Goal: Contribute content: Contribute content

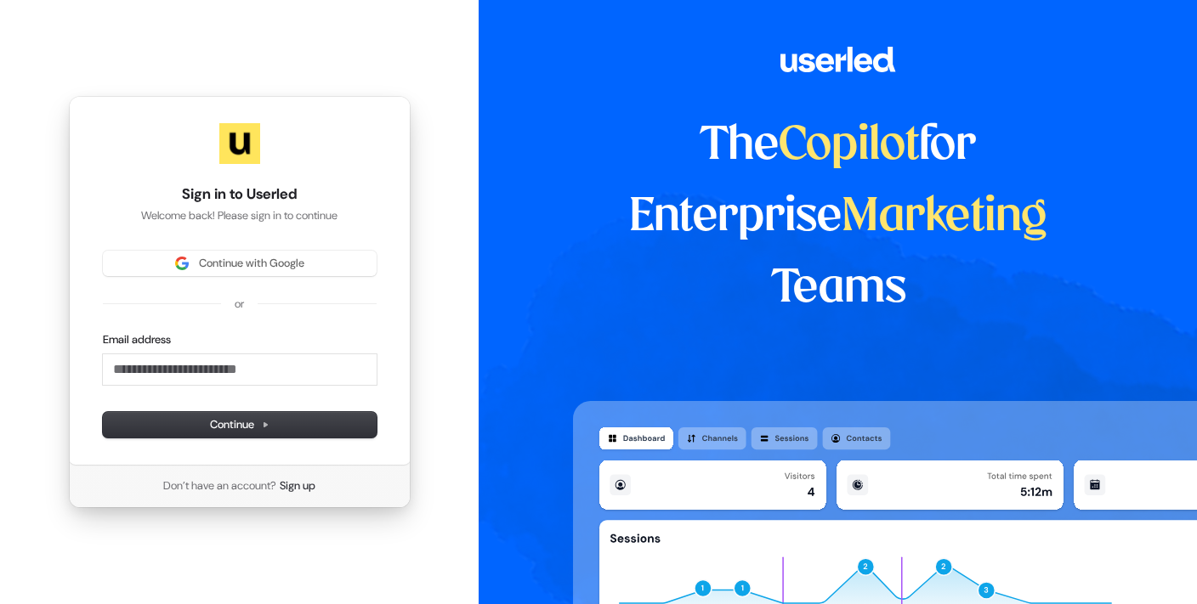
click at [22, 76] on div "Sign in to Userled Welcome back! Please sign in to continue Continue with Googl…" at bounding box center [239, 302] width 479 height 604
click at [214, 362] on input "Email address" at bounding box center [240, 370] width 274 height 31
drag, startPoint x: 330, startPoint y: 365, endPoint x: -27, endPoint y: 349, distance: 357.5
click at [0, 349] on html "**********" at bounding box center [598, 302] width 1197 height 604
click at [275, 423] on button "Continue" at bounding box center [240, 425] width 274 height 26
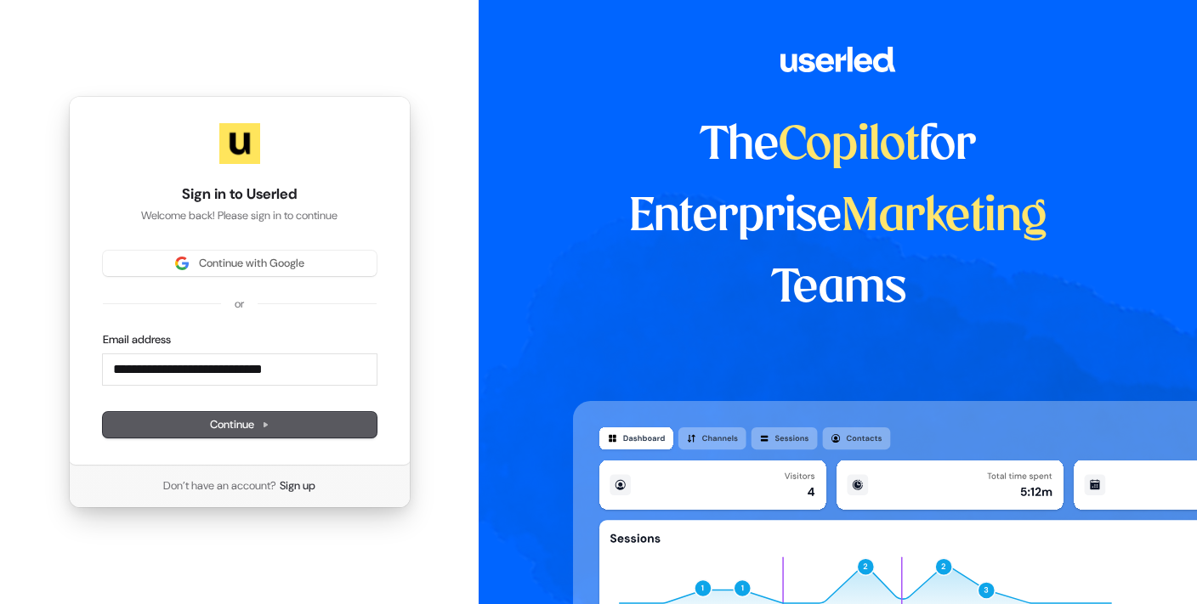
type input "**********"
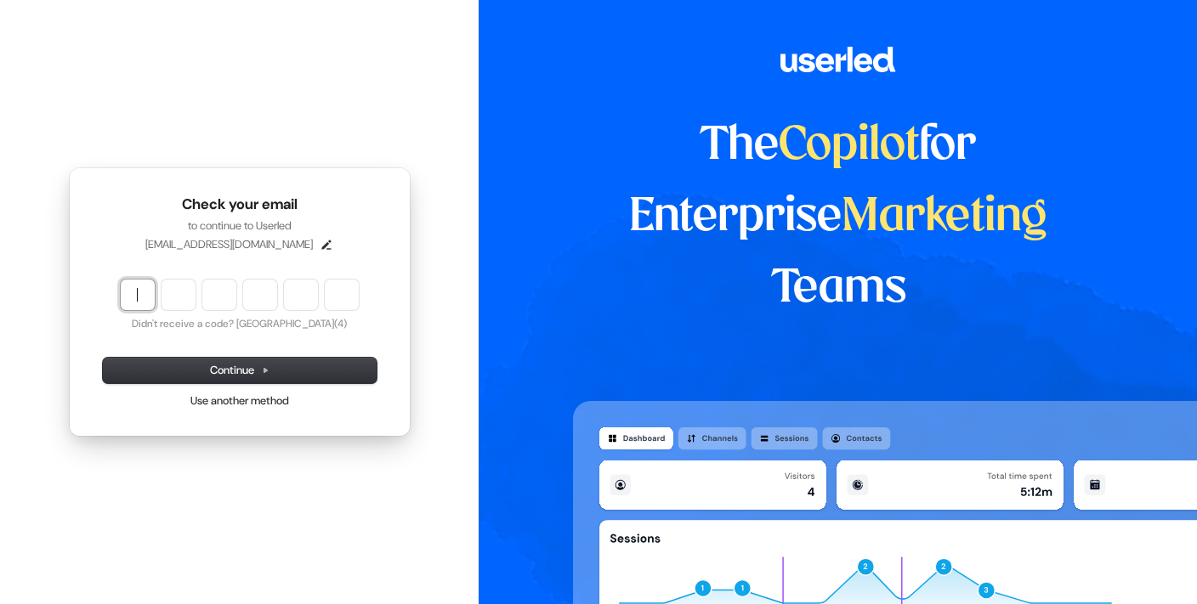
click at [145, 298] on input "Enter verification code" at bounding box center [257, 295] width 272 height 31
type input "******"
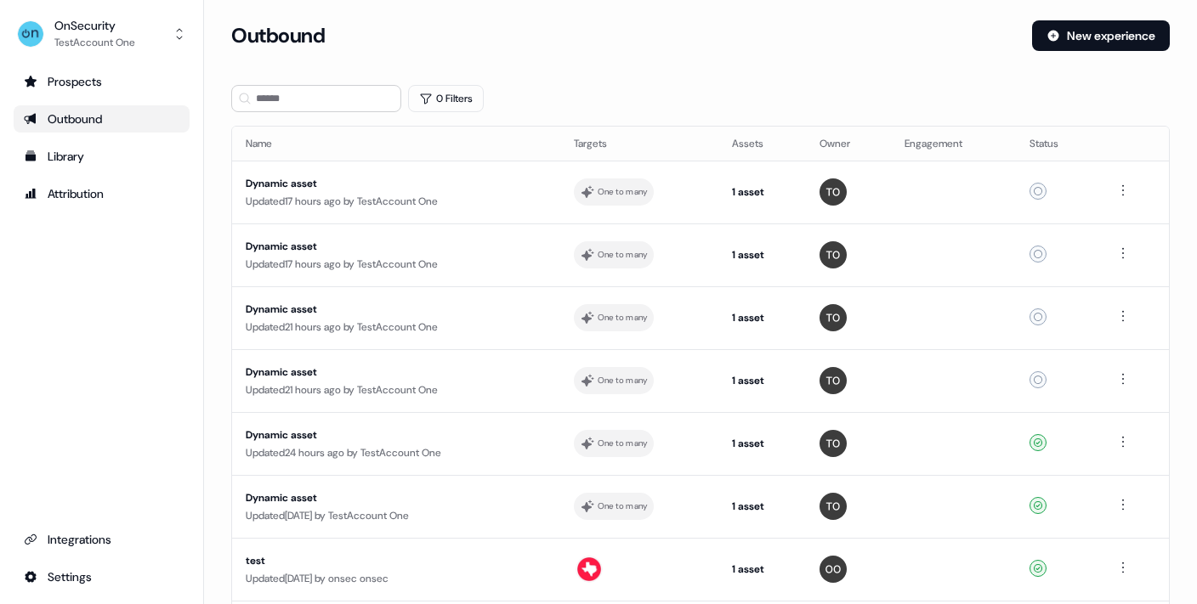
click at [113, 381] on div "Prospects Outbound Library Attribution Integrations Settings" at bounding box center [102, 329] width 176 height 523
click at [156, 33] on button "OnSecurity TestAccount One" at bounding box center [102, 34] width 176 height 41
click at [77, 289] on div "OnSecurity TestAccount One Help documentation Feedback Logout Prospects Outboun…" at bounding box center [102, 302] width 204 height 604
click at [75, 97] on ul "Prospects Outbound Library Attribution" at bounding box center [102, 137] width 176 height 139
click at [71, 86] on div "Prospects" at bounding box center [102, 81] width 156 height 17
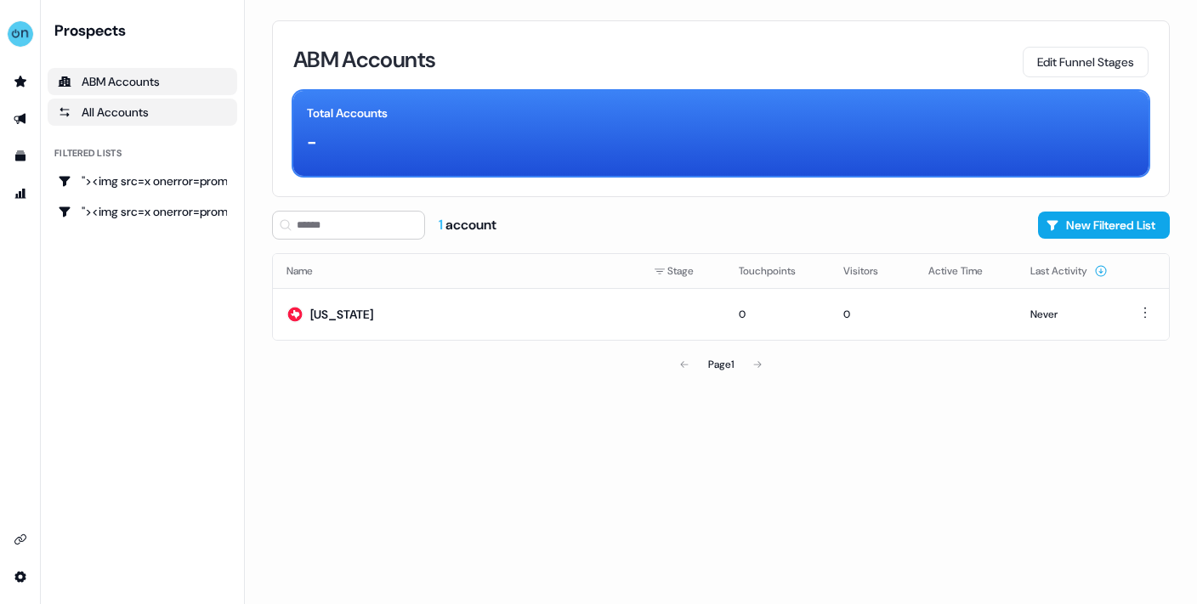
click at [111, 108] on div "All Accounts" at bounding box center [142, 112] width 169 height 17
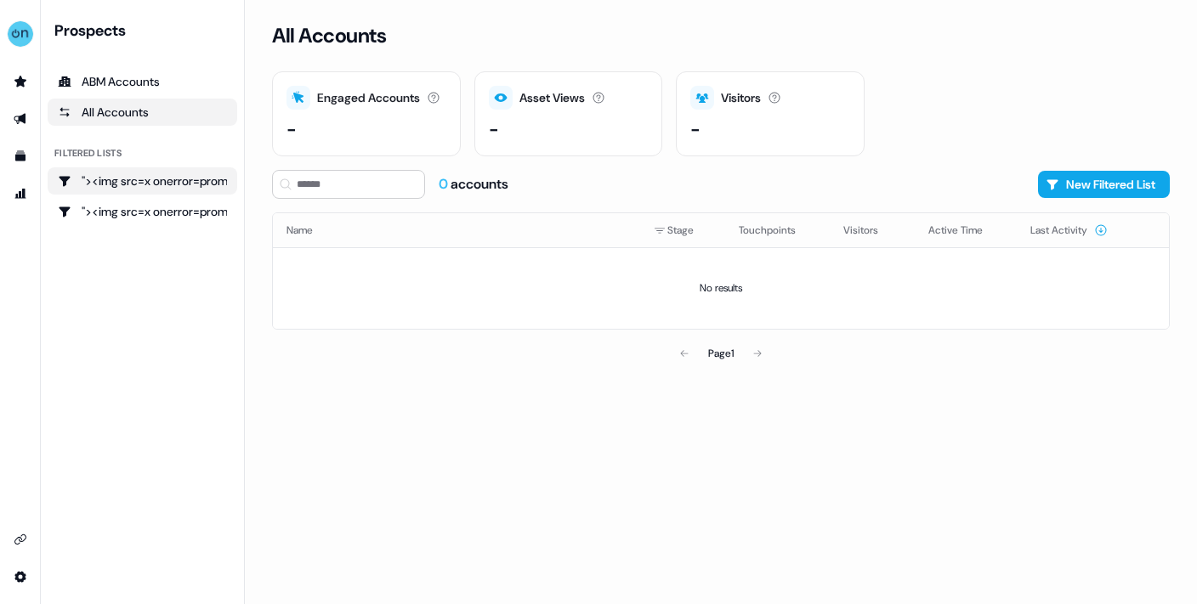
click at [145, 184] on div ""><img src=x onerror=prompt();>" at bounding box center [142, 181] width 169 height 17
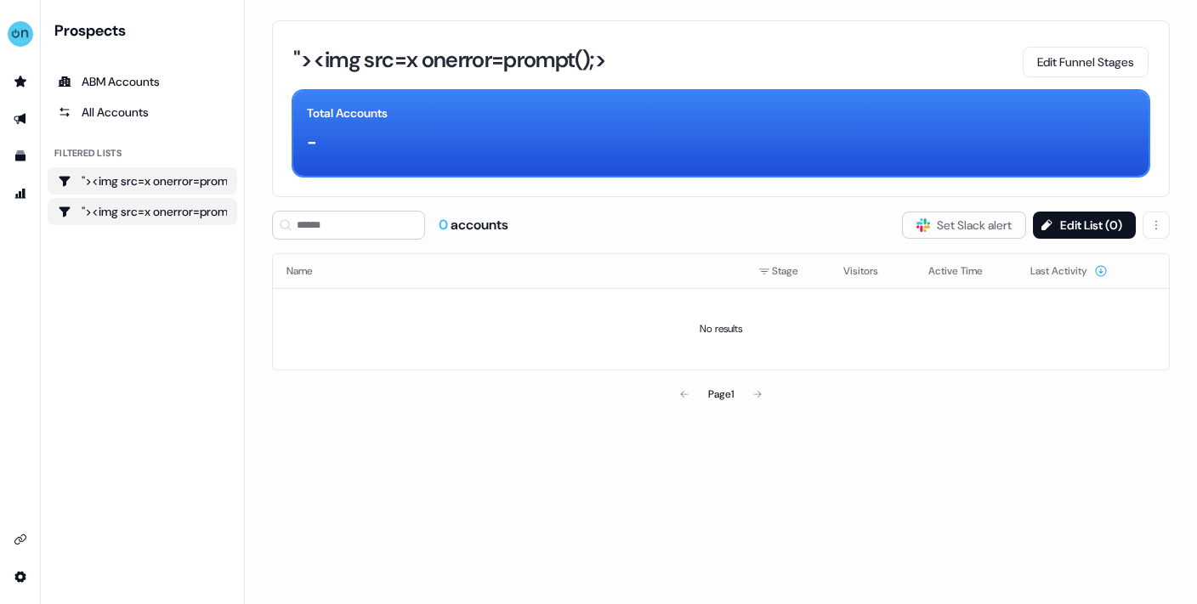
click at [145, 221] on link ""><img src=x onerror=prompt();>" at bounding box center [143, 211] width 190 height 27
click at [20, 111] on link "Go to outbound experience" at bounding box center [20, 118] width 27 height 27
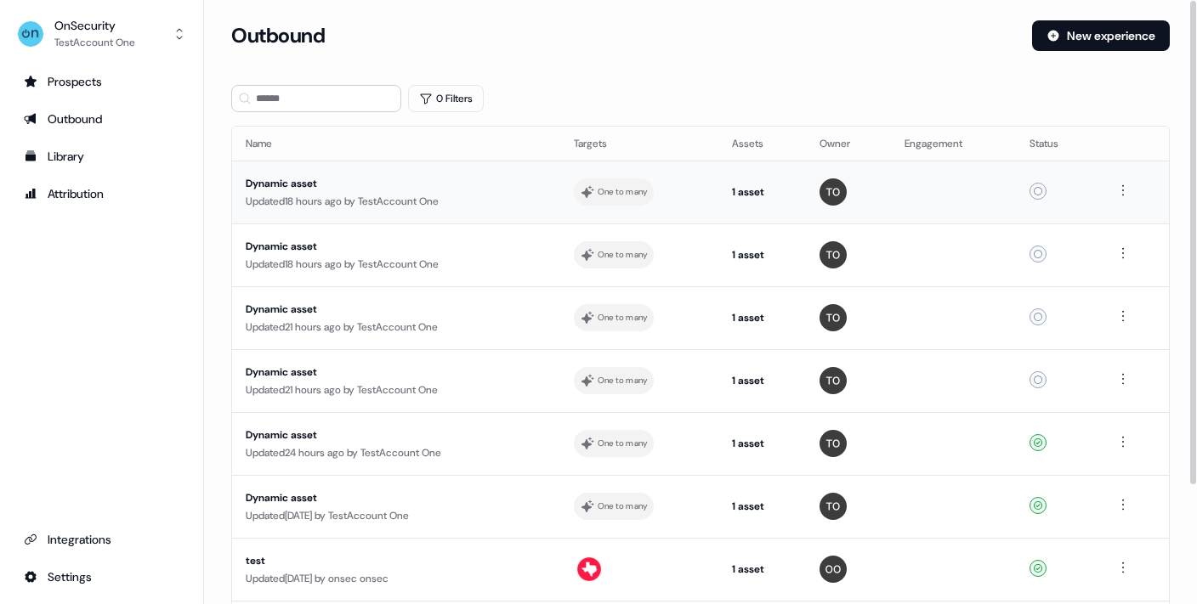
click at [293, 179] on div "Dynamic asset" at bounding box center [395, 183] width 299 height 17
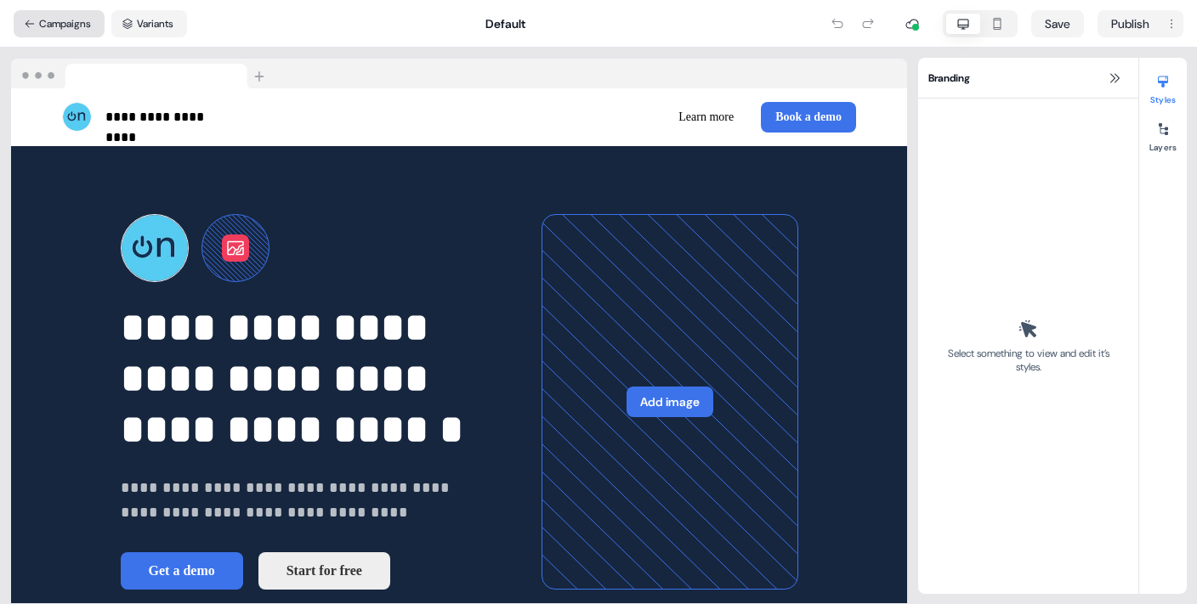
click at [45, 31] on button "Campaigns" at bounding box center [59, 23] width 91 height 27
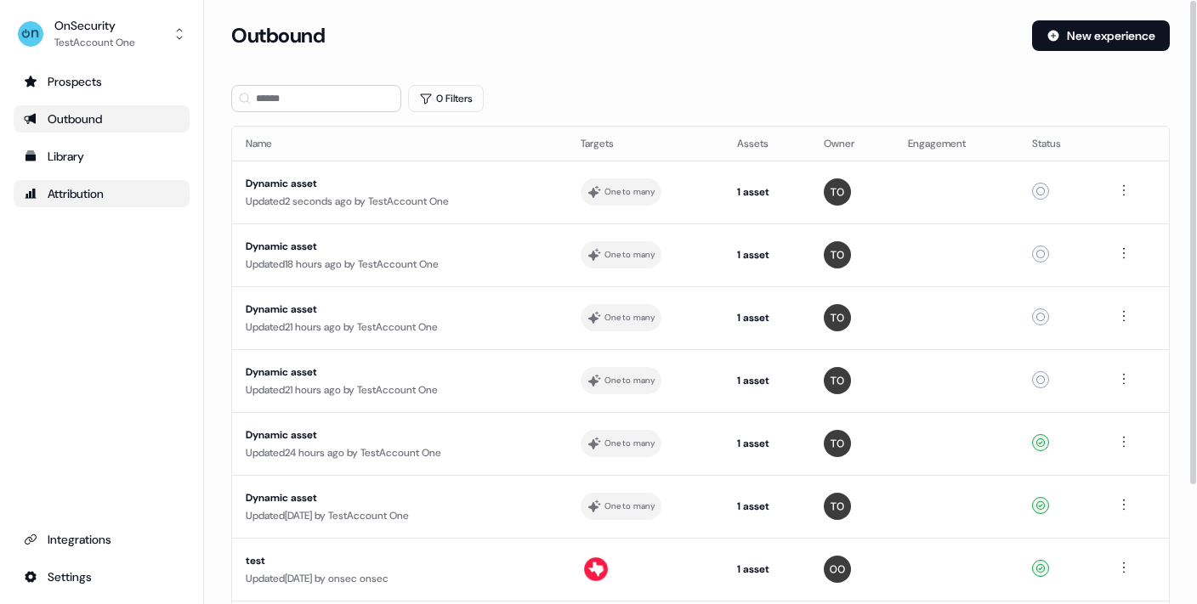
click at [124, 198] on div "Attribution" at bounding box center [102, 193] width 156 height 17
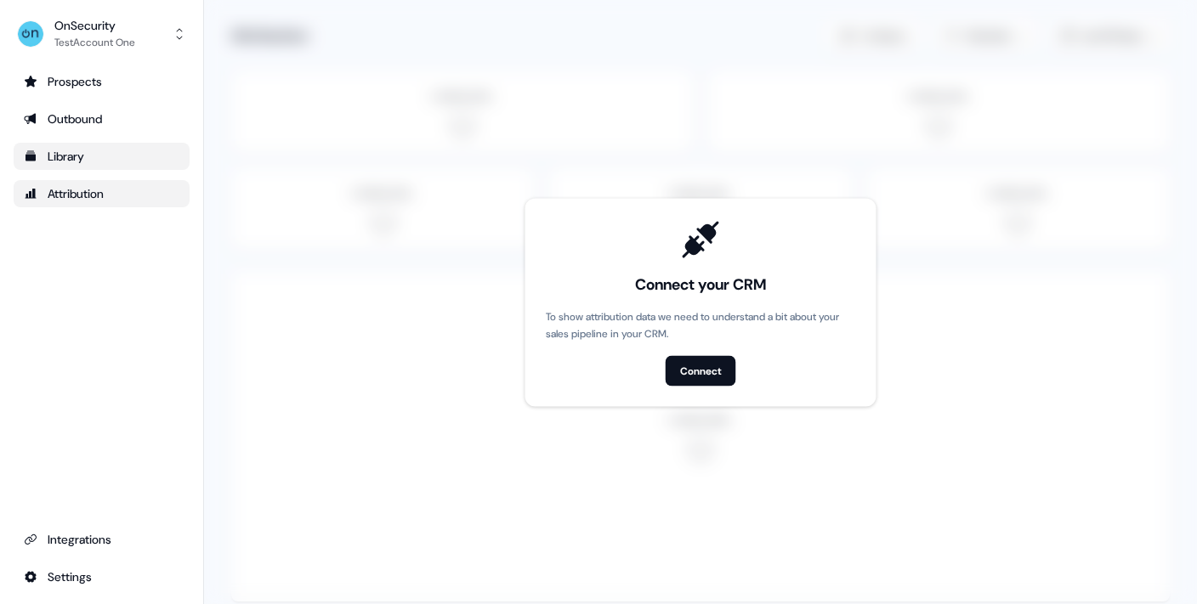
click at [60, 158] on div "Library" at bounding box center [102, 156] width 156 height 17
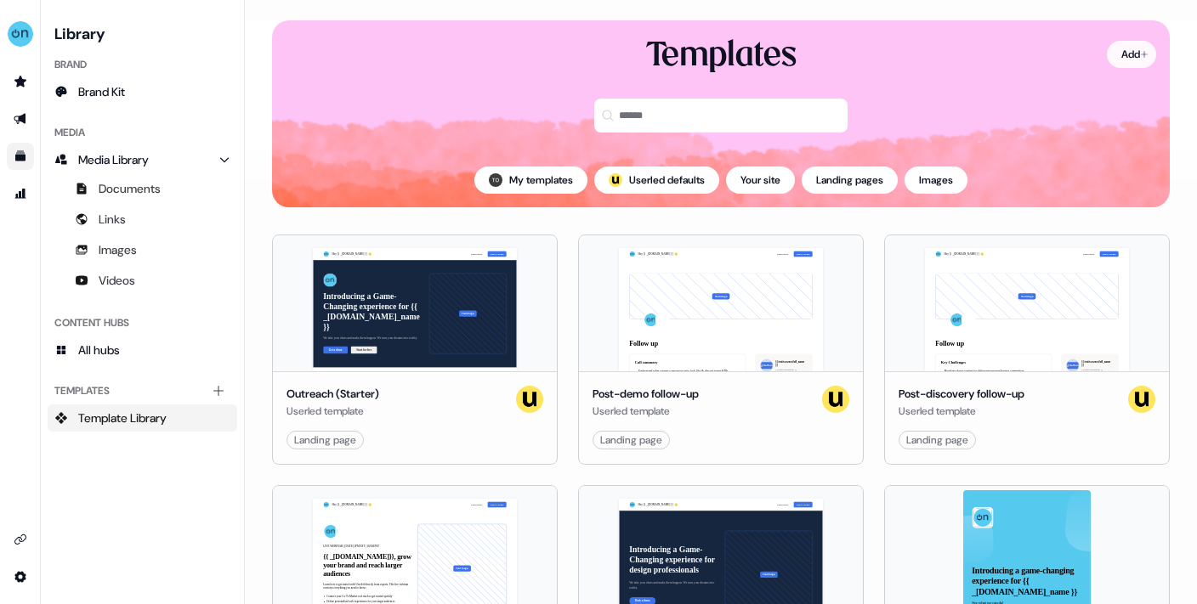
click at [1118, 52] on html "For the best experience switch devices to a bigger screen. Go to [DOMAIN_NAME] …" at bounding box center [598, 302] width 1197 height 604
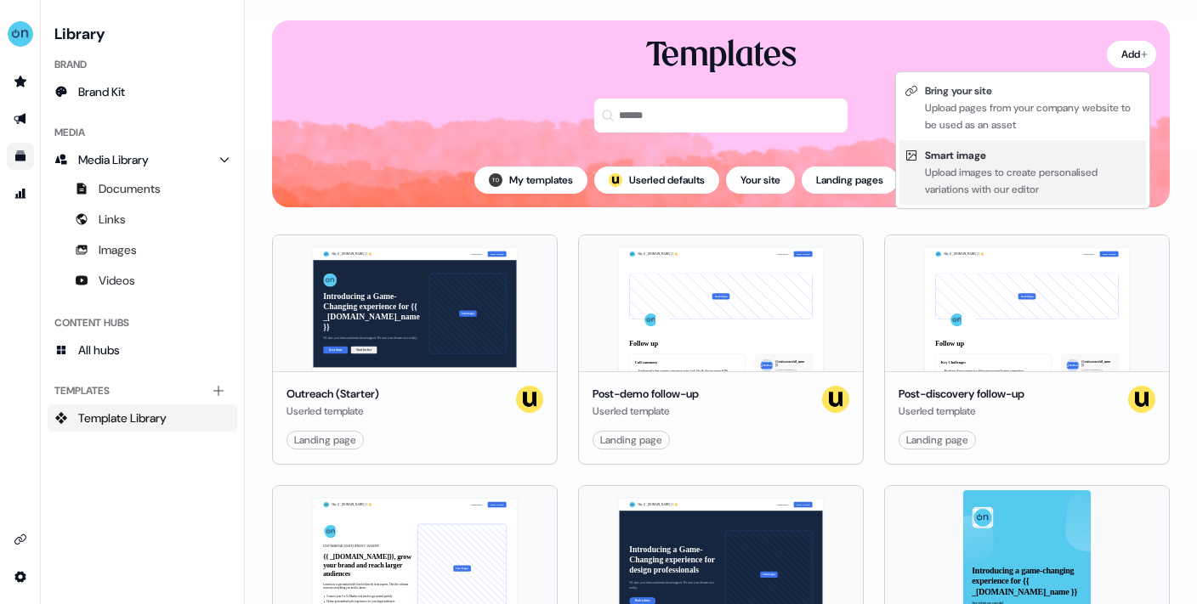
click at [964, 164] on div "Upload images to create personalised variations with our editor" at bounding box center [1033, 181] width 216 height 34
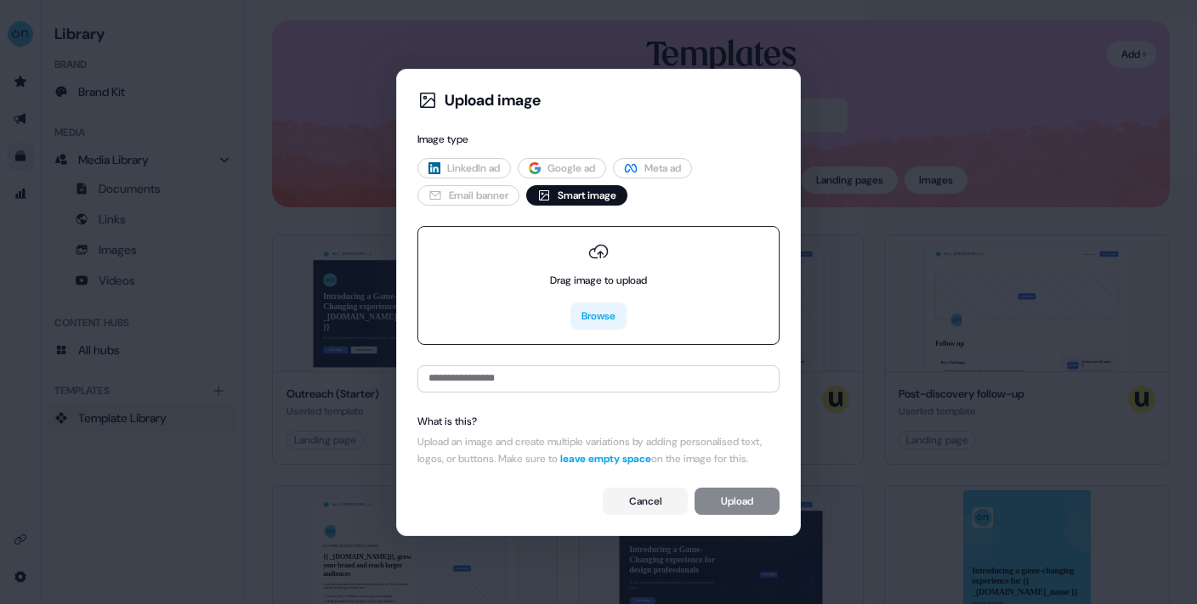
click at [609, 304] on button "Browse" at bounding box center [598, 316] width 56 height 27
type input "**********"
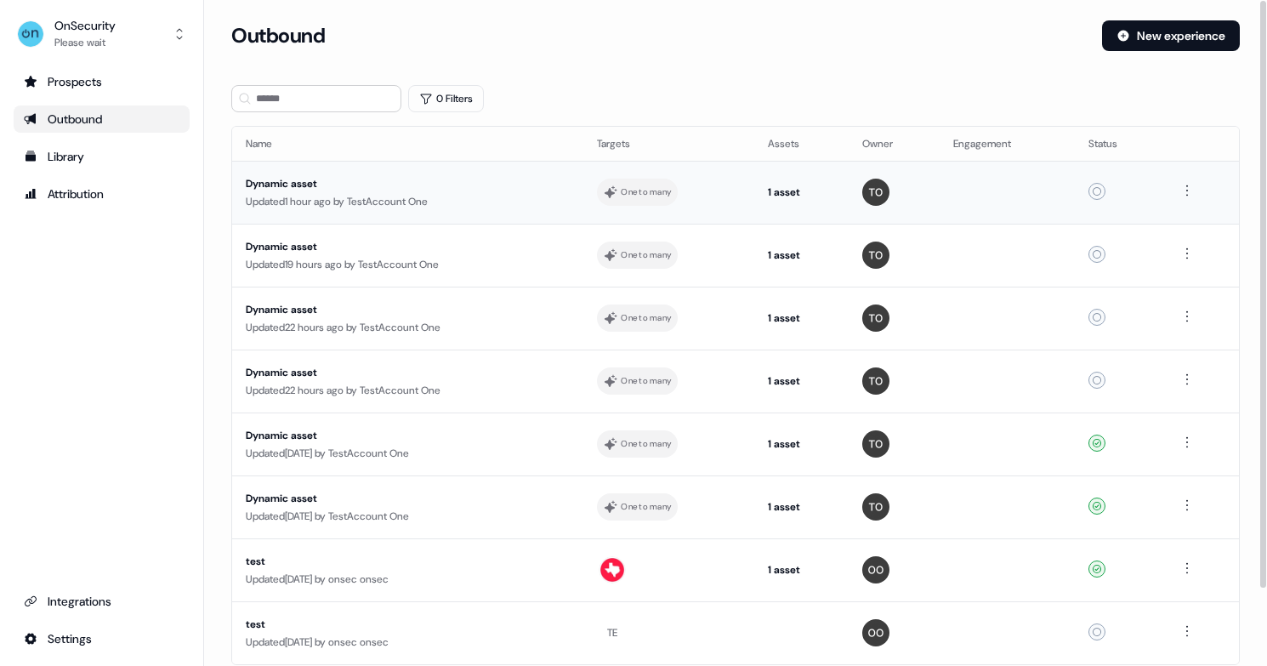
click at [309, 183] on div "Dynamic asset" at bounding box center [404, 183] width 317 height 17
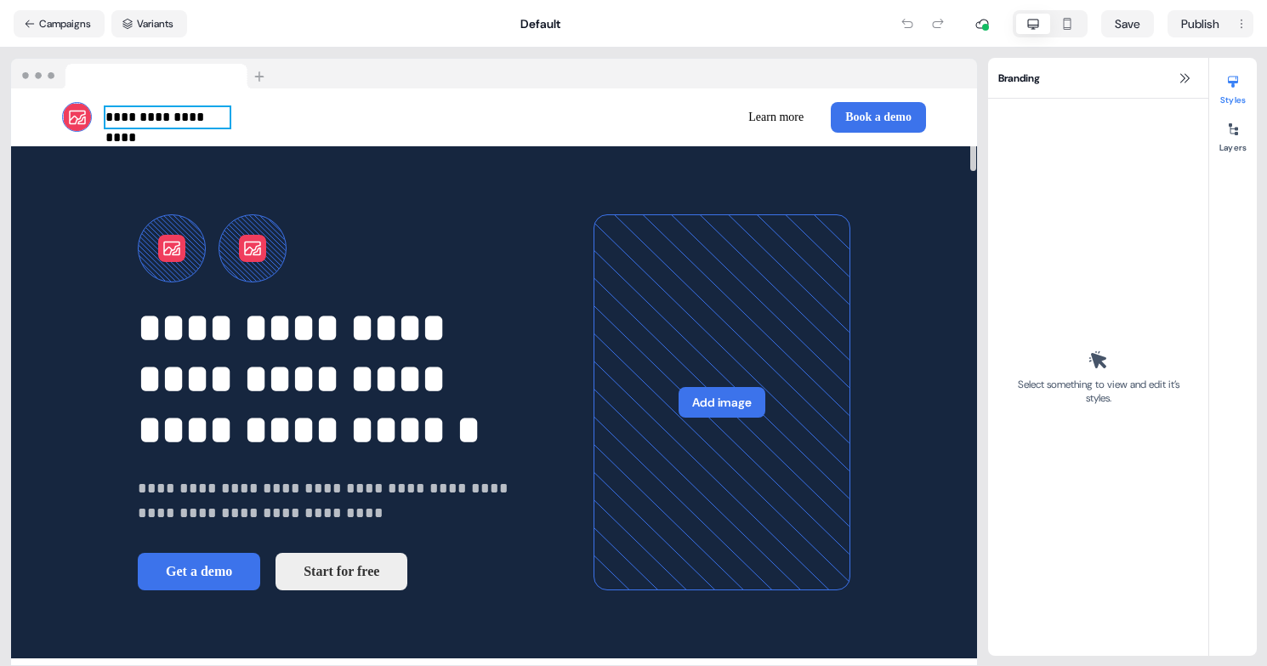
click at [177, 127] on p "**********" at bounding box center [167, 117] width 124 height 20
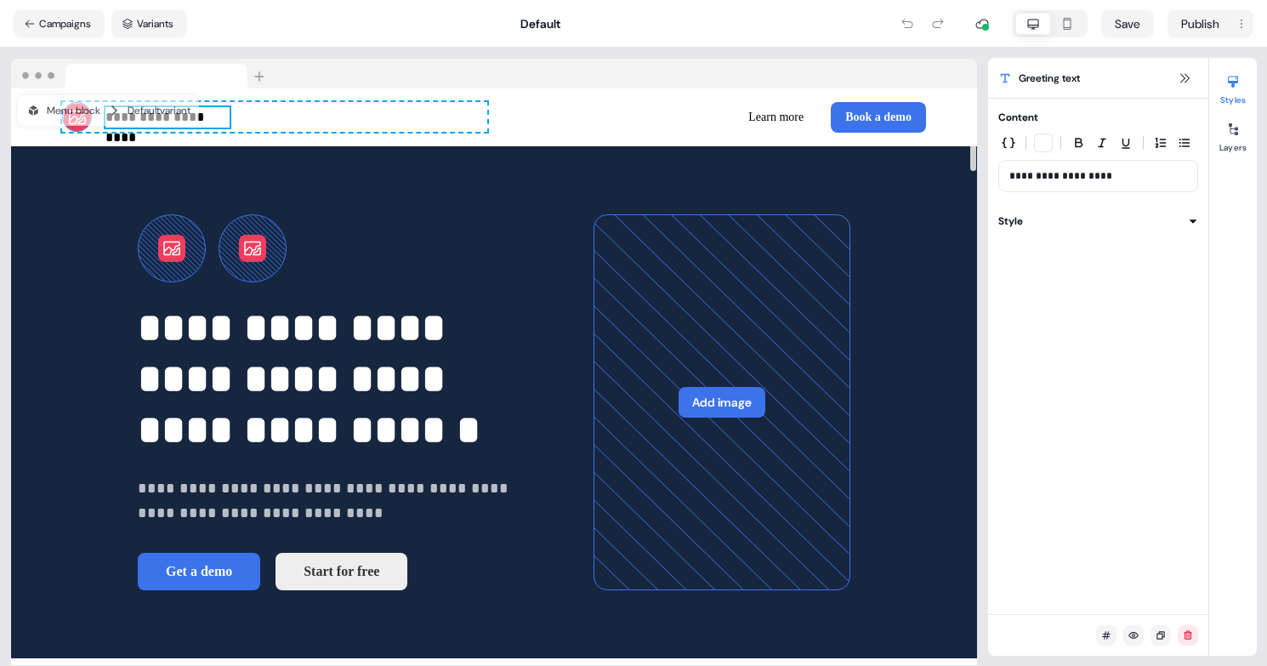
click at [196, 121] on div "Menu block Default variant" at bounding box center [108, 110] width 181 height 31
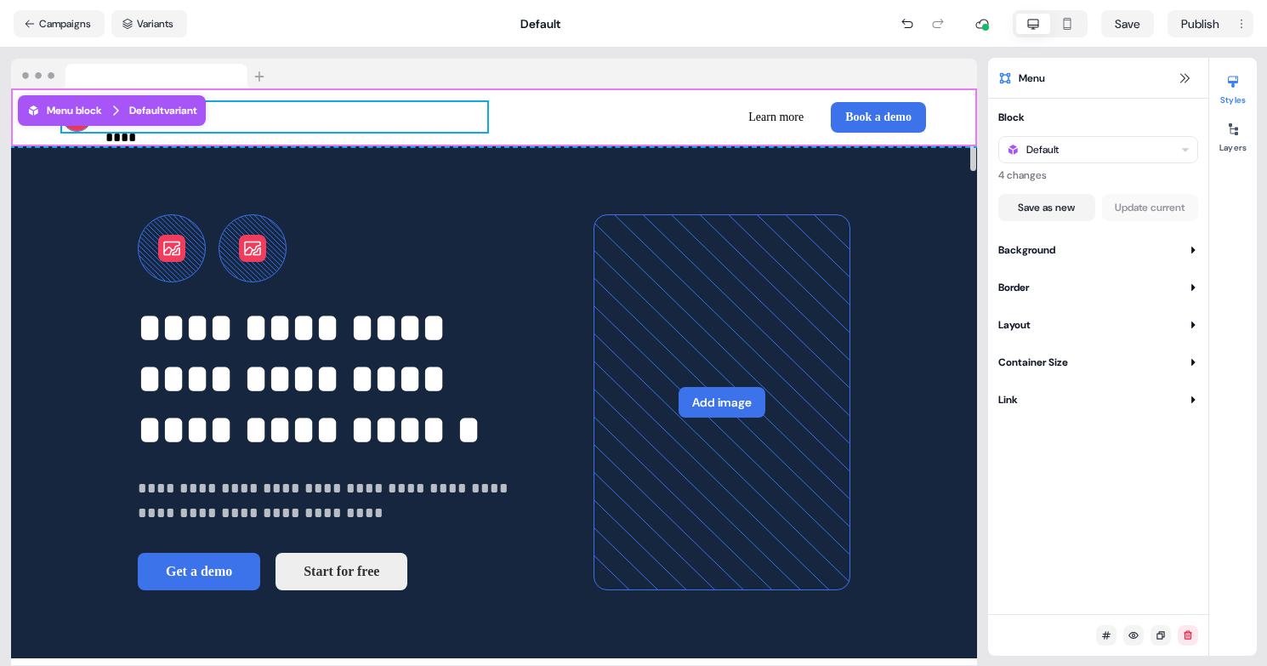
click at [599, 118] on div "Learn more Book a demo To pick up a draggable item, press the space bar. While …" at bounding box center [713, 117] width 425 height 31
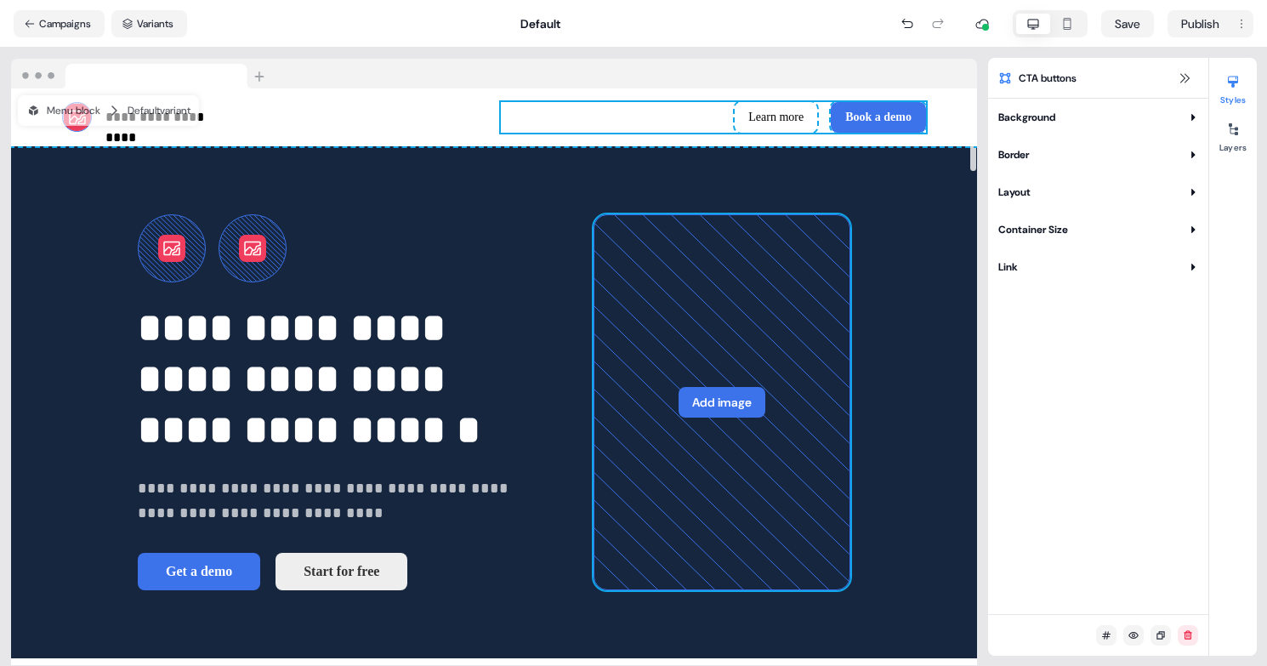
click at [701, 417] on button "Add image" at bounding box center [721, 402] width 87 height 31
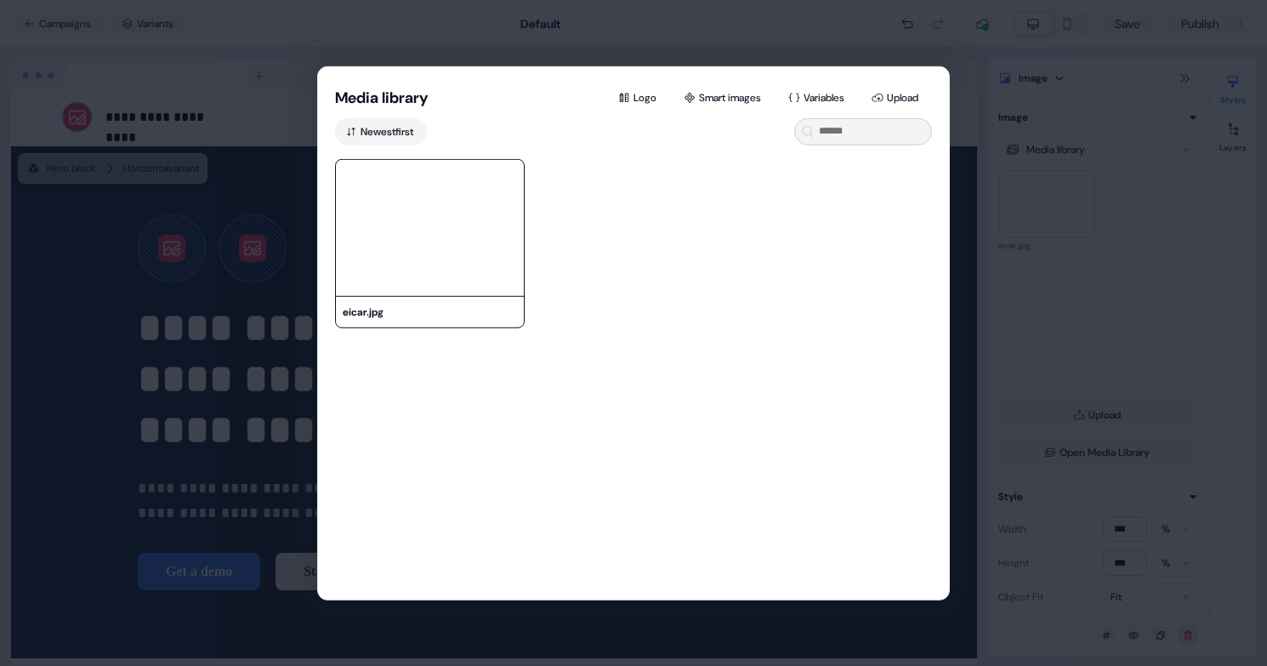
click at [363, 175] on img at bounding box center [430, 227] width 188 height 136
click at [363, 175] on div "Media library Logo Smart images Variables Upload Newest first eicar.jpg" at bounding box center [633, 333] width 1267 height 666
